Goal: Check status: Check status

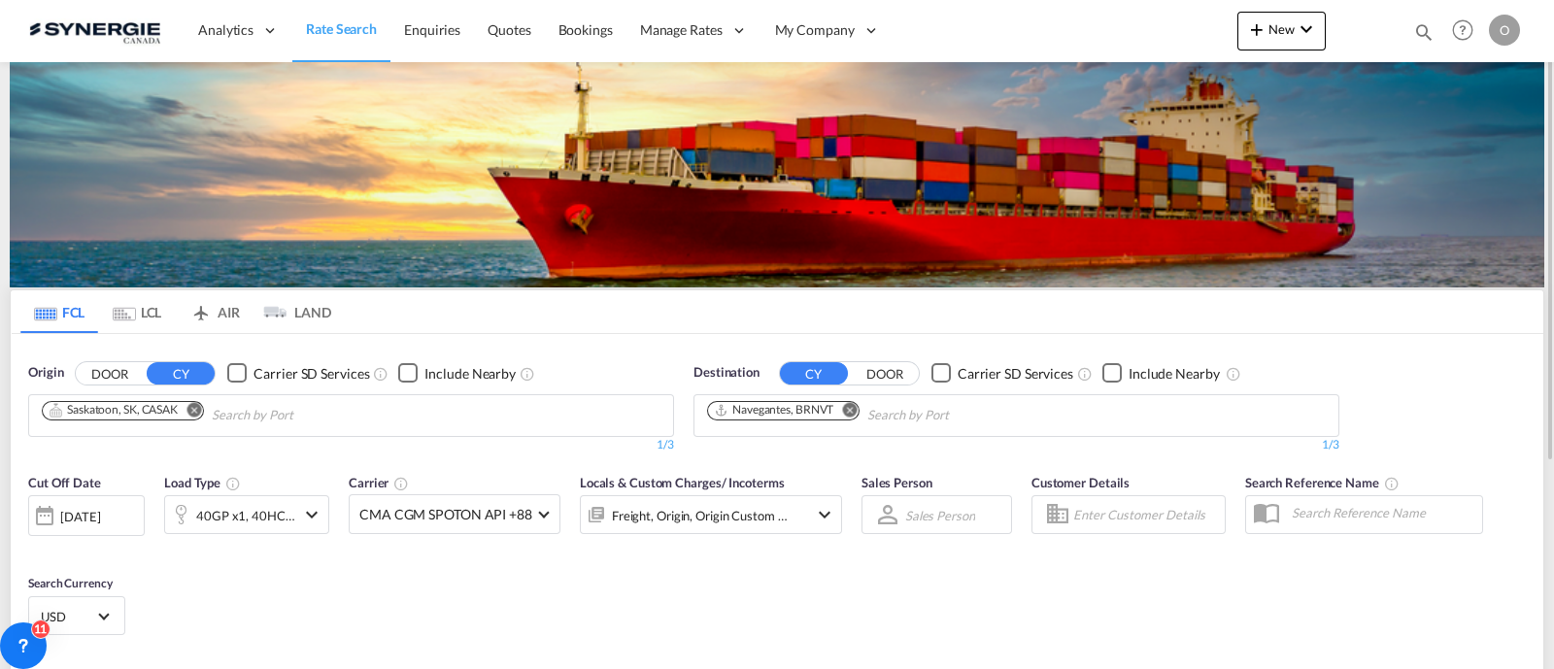
click at [1421, 40] on md-icon "icon-magnify" at bounding box center [1423, 31] width 21 height 21
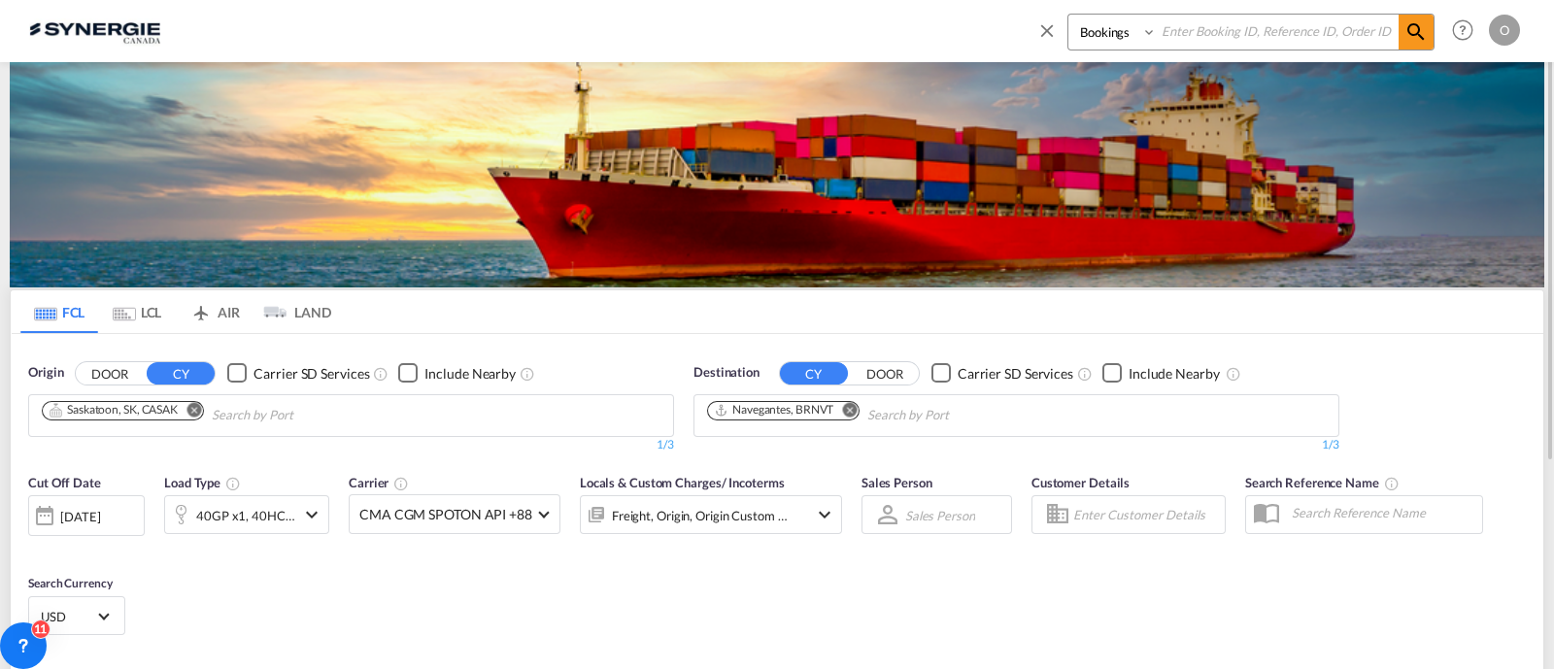
click at [1108, 49] on select "Bookings Quotes Enquiries" at bounding box center [1114, 32] width 92 height 35
select select "Quotes"
click at [1068, 15] on select "Bookings Quotes Enquiries" at bounding box center [1114, 32] width 92 height 35
click at [1226, 20] on input at bounding box center [1277, 32] width 242 height 34
paste input "SYC000012774"
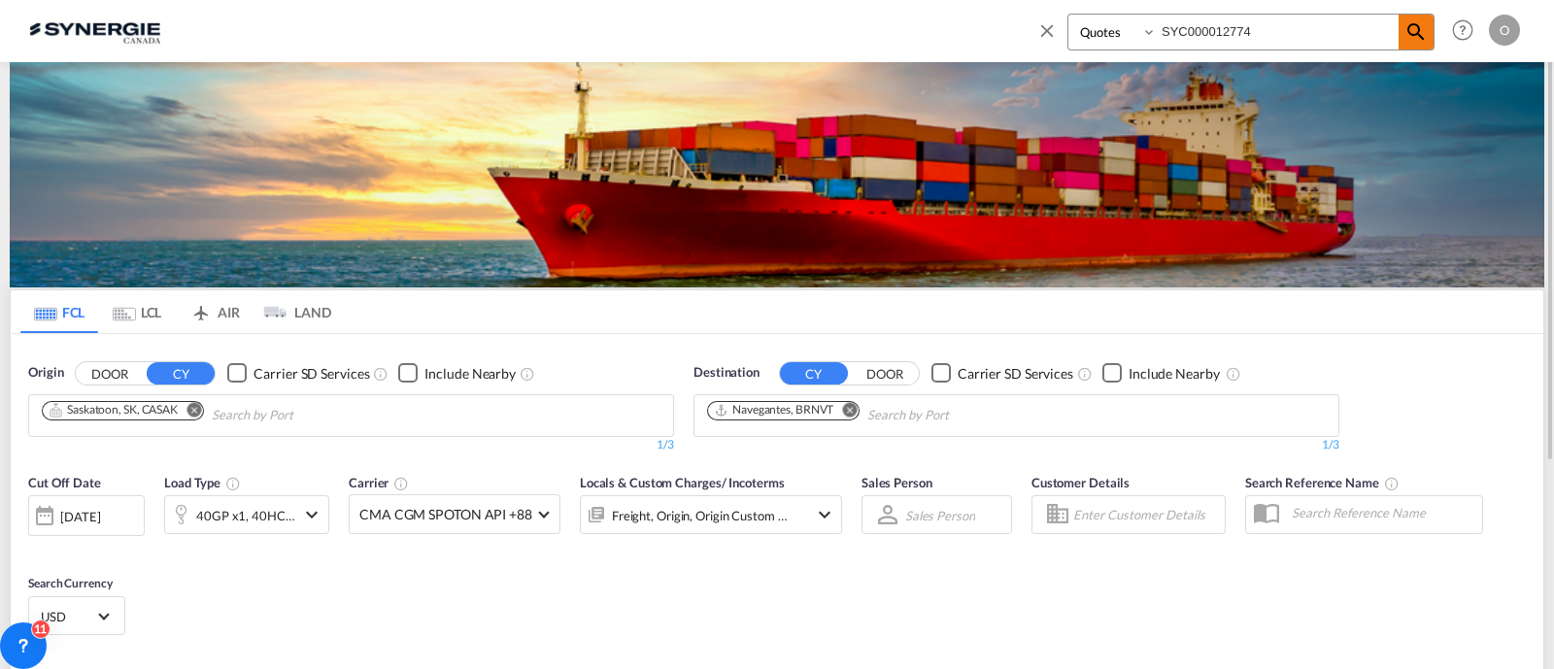
type input "SYC000012774"
click at [1398, 27] on span at bounding box center [1415, 32] width 35 height 35
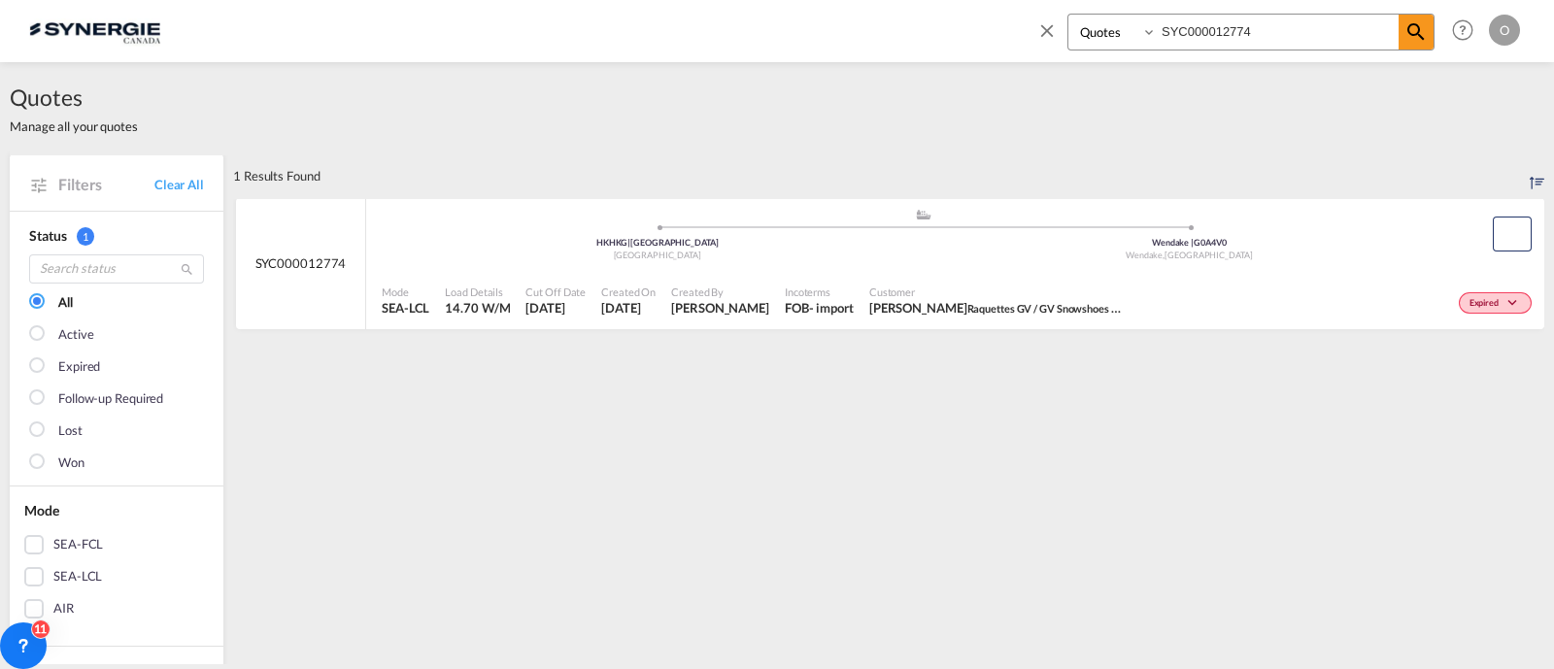
click at [1049, 282] on div "Customer [PERSON_NAME] Raquettes GV / GV Snowshoes / ONATA" at bounding box center [995, 301] width 268 height 49
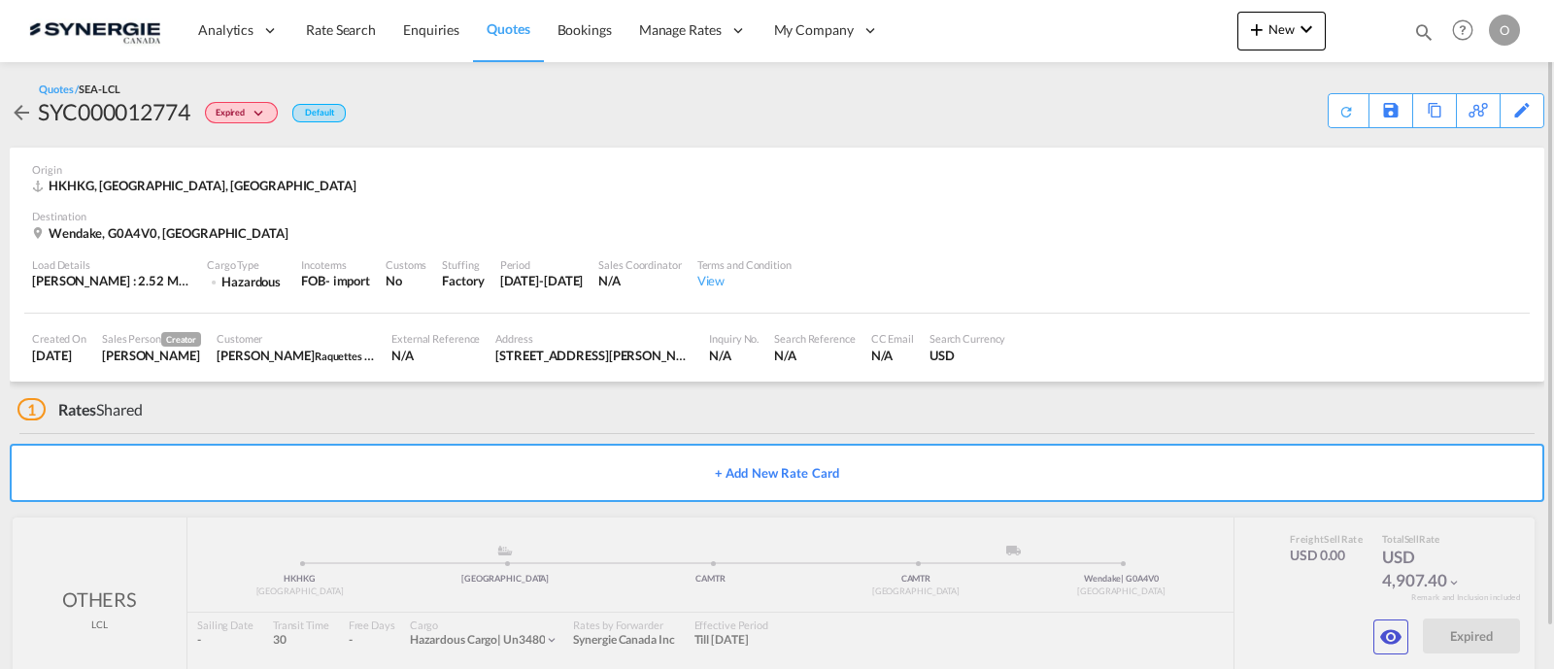
scroll to position [43, 0]
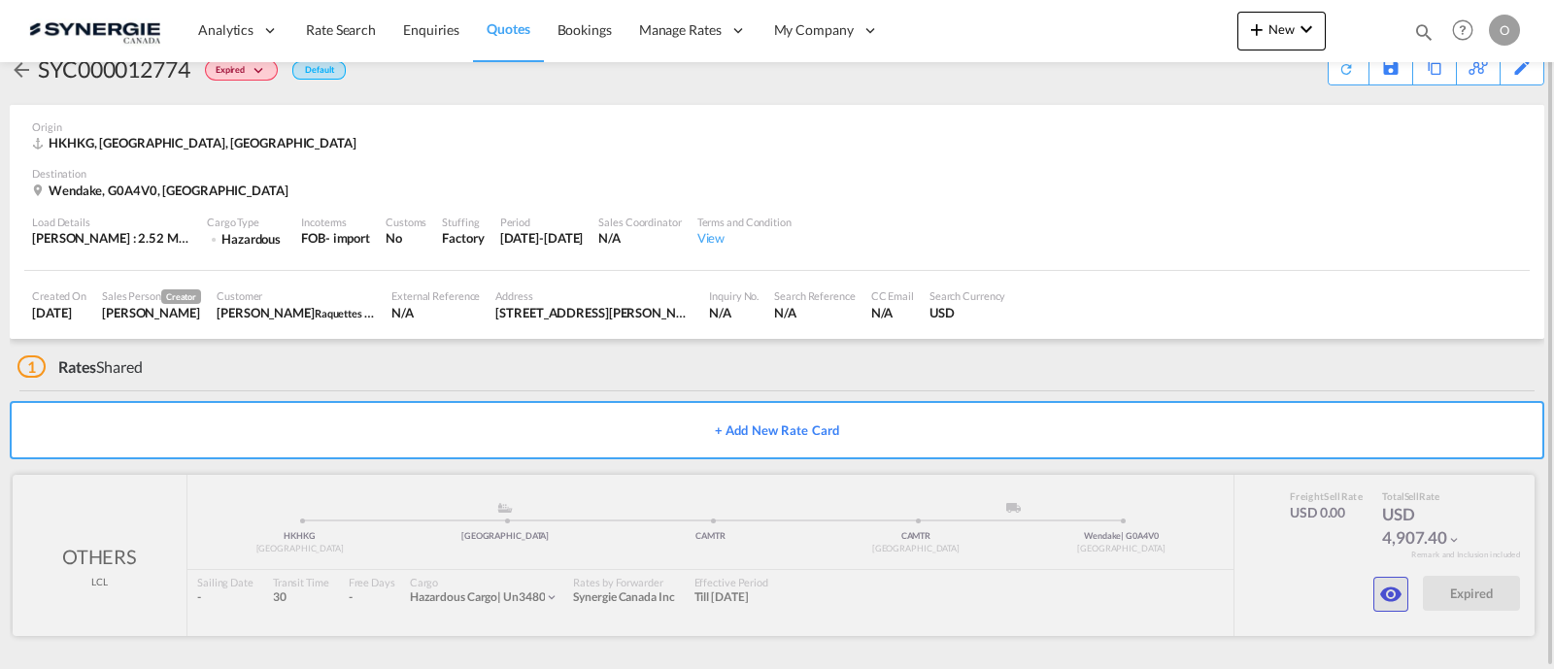
click at [1384, 583] on md-icon "icon-eye" at bounding box center [1390, 594] width 23 height 23
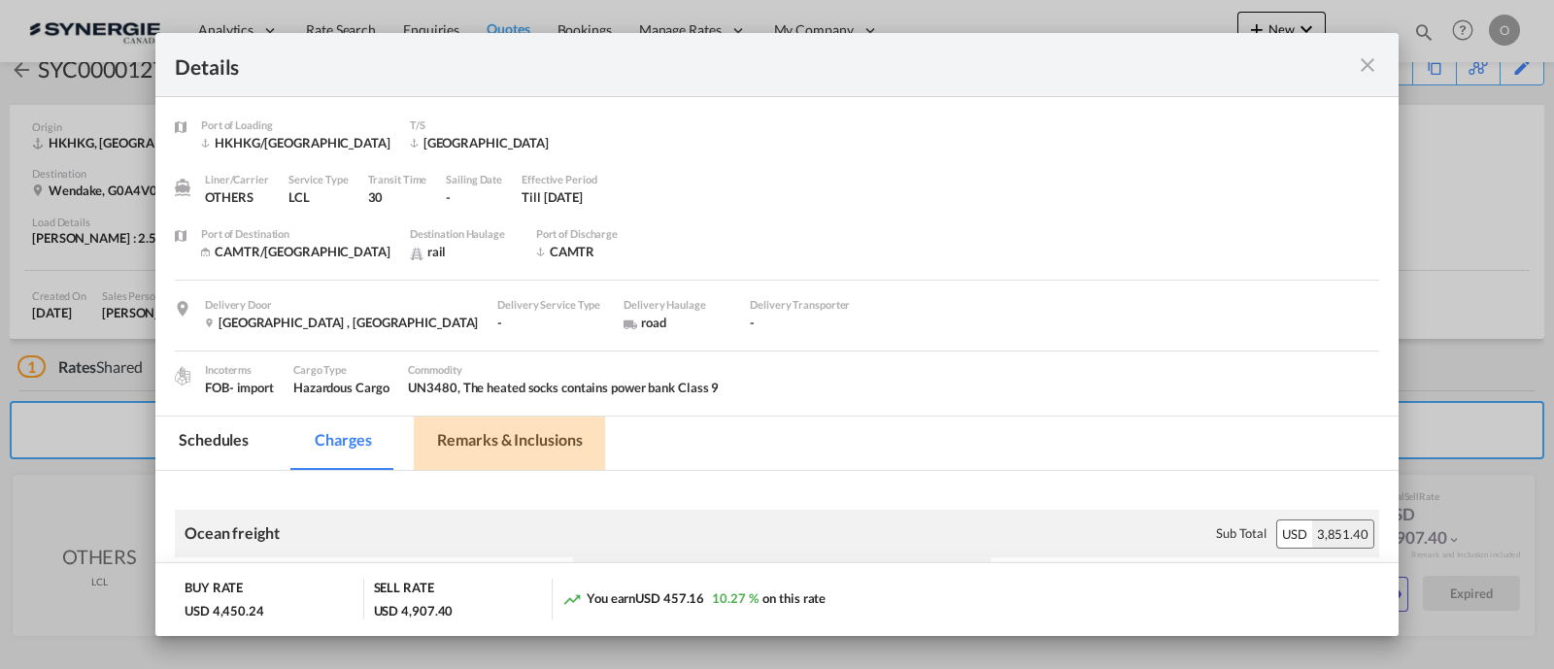
click at [477, 435] on md-tab-item "Remarks & Inclusions" at bounding box center [509, 443] width 191 height 53
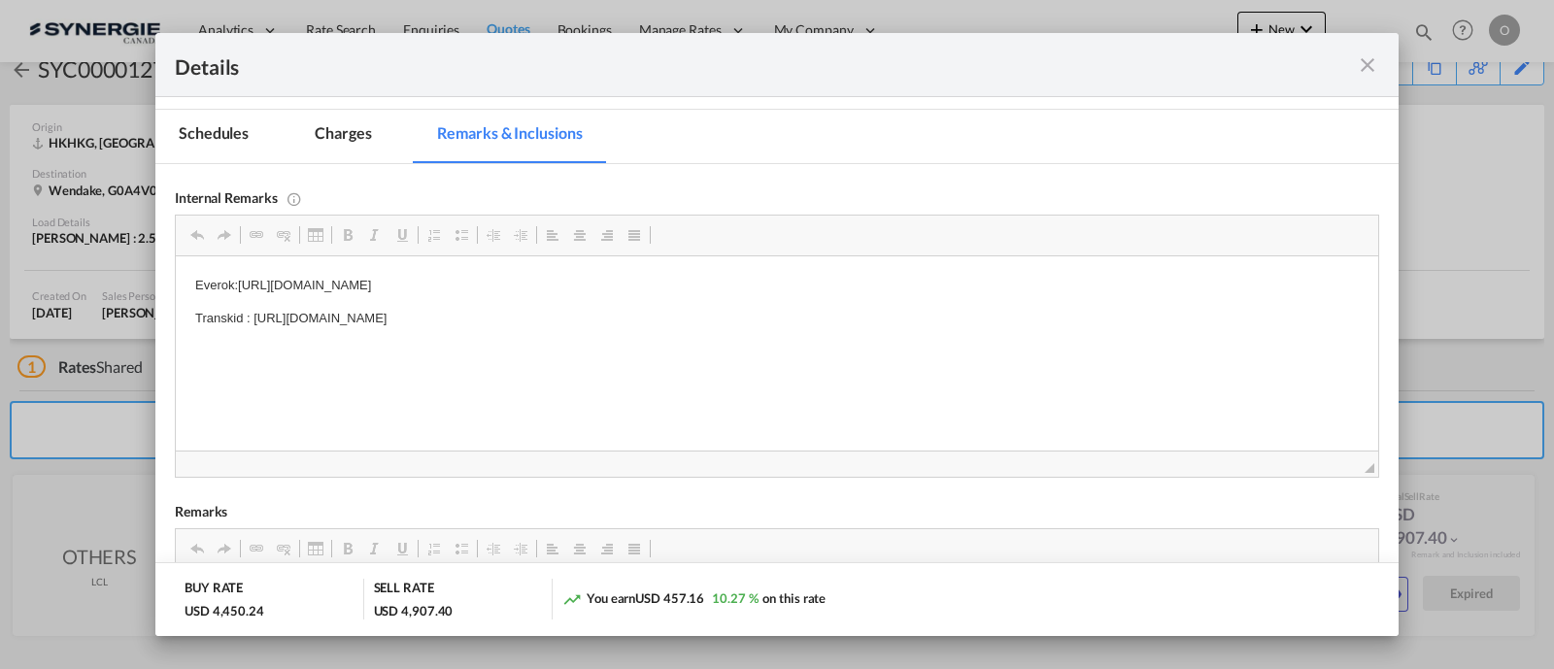
scroll to position [309, 0]
drag, startPoint x: 775, startPoint y: 318, endPoint x: 565, endPoint y: 309, distance: 210.0
drag, startPoint x: 253, startPoint y: 318, endPoint x: 797, endPoint y: 323, distance: 543.8
click at [797, 323] on p "Transkid : https://app.frontapp.com/open/msg_1fzbpw0f?key=vm5cFc7si4eG9tF_Lmbcp…" at bounding box center [776, 317] width 1163 height 20
copy p "https://app.frontapp.com/open/msg_1fzbpw0f?key=vm5cFc7si4eG9tF_Lmbcp0-2XWGdC3wy"
